Goal: Task Accomplishment & Management: Use online tool/utility

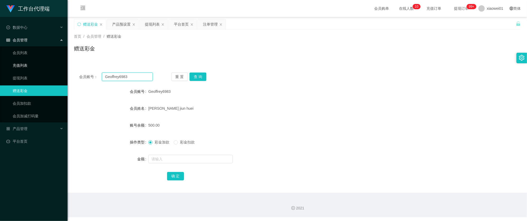
drag, startPoint x: 131, startPoint y: 74, endPoint x: -21, endPoint y: 61, distance: 152.5
click at [0, 61] on html "工作台代理端 数据中心 会员管理 会员列表 充值列表 提现列表 赠送彩金 会员加扣款 会员加减打码量 产品管理 开奖记录 注单管理 产品列表 即时注单 产品预…" at bounding box center [263, 110] width 527 height 221
paste input "chunsiang1010"
type input "chunsiang1010"
click at [191, 75] on button "查 询" at bounding box center [197, 77] width 17 height 8
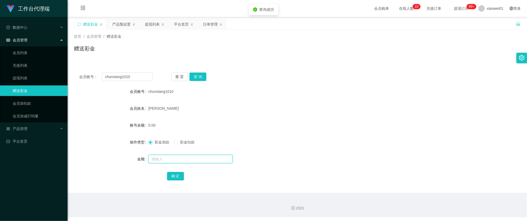
click at [167, 158] on input "text" at bounding box center [190, 159] width 84 height 8
type input "500"
click at [179, 175] on button "确 定" at bounding box center [175, 176] width 17 height 8
click at [350, 124] on div "500.00" at bounding box center [278, 125] width 261 height 11
click at [179, 25] on div "平台首页" at bounding box center [181, 24] width 15 height 10
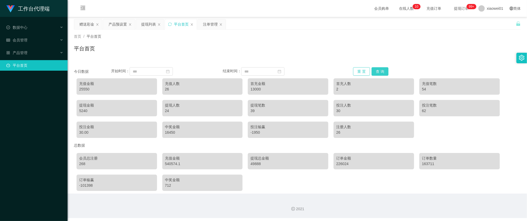
click at [369, 71] on div "重 置 查 询" at bounding box center [390, 71] width 74 height 8
click at [381, 71] on button "查 询" at bounding box center [379, 71] width 17 height 8
click at [378, 73] on button "查 询" at bounding box center [379, 71] width 17 height 8
